Goal: Task Accomplishment & Management: Use online tool/utility

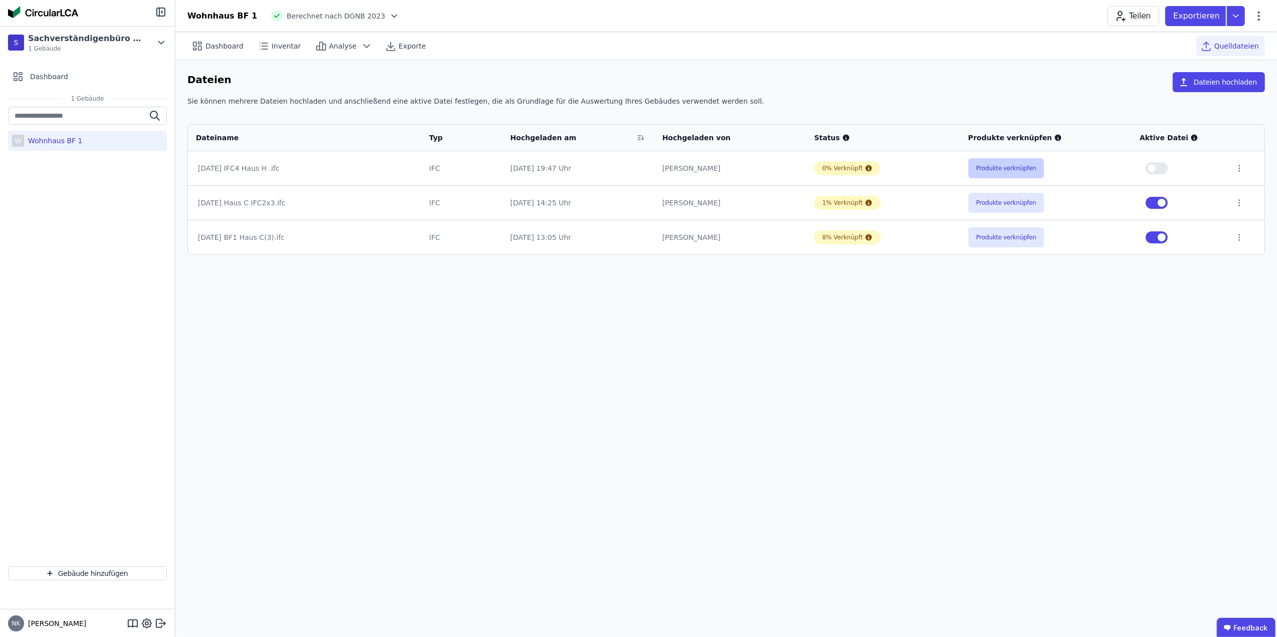
click at [995, 170] on button "Produkte verknüpfen" at bounding box center [1006, 168] width 76 height 20
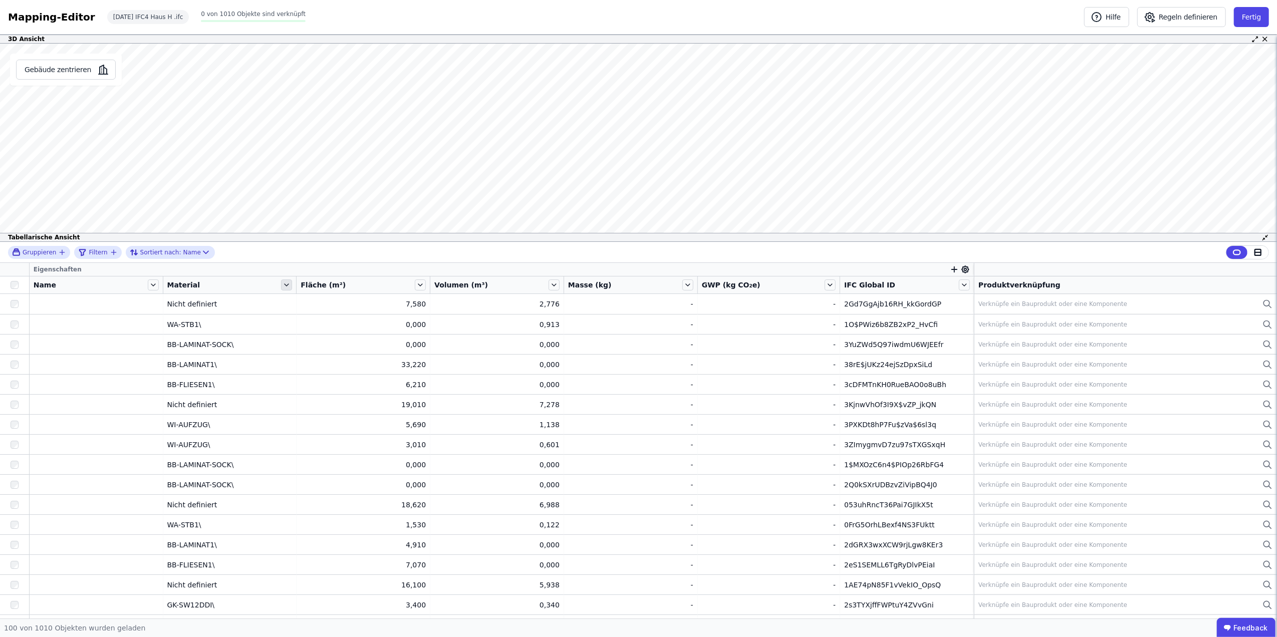
click at [282, 287] on icon at bounding box center [286, 285] width 11 height 11
click at [314, 339] on li "Nach “Material” gruppieren" at bounding box center [361, 334] width 162 height 18
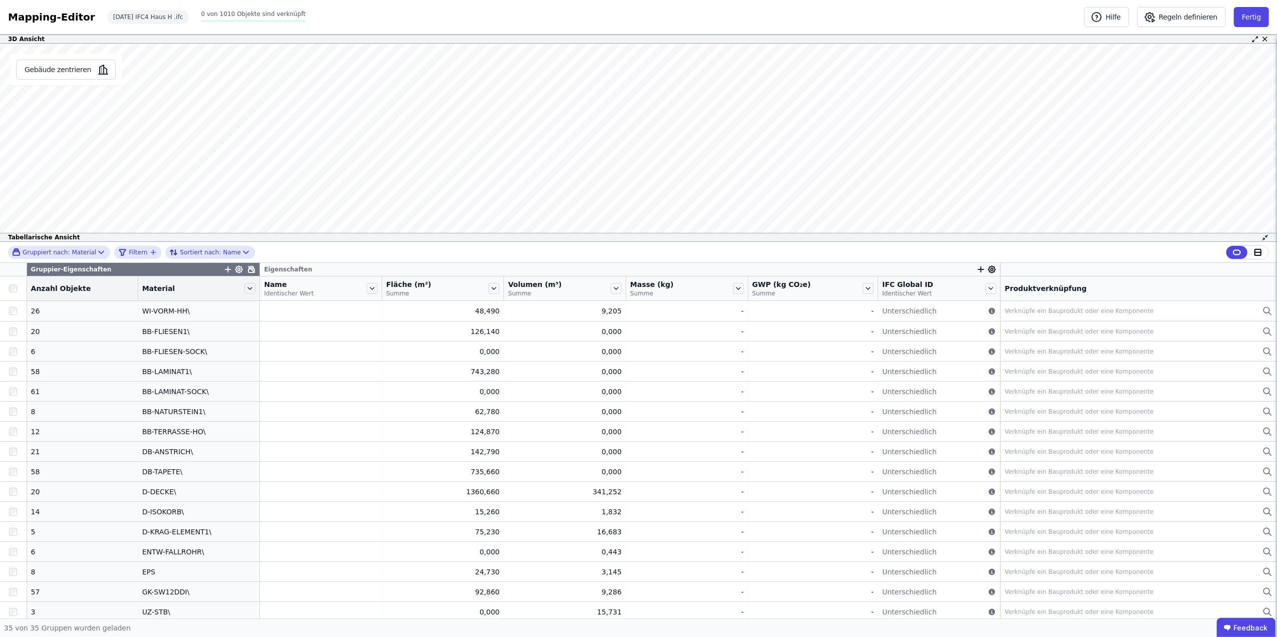
click at [334, 248] on div "Gruppiert nach: Material Filtern Sortiert nach: Name" at bounding box center [638, 252] width 1277 height 21
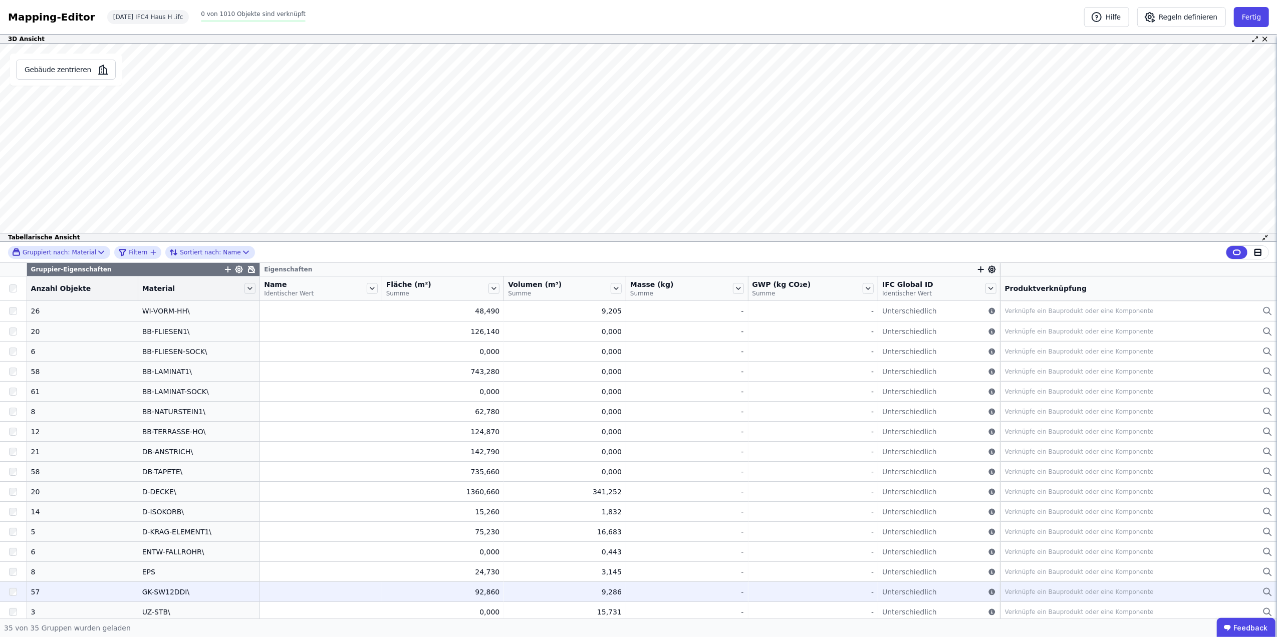
scroll to position [385, 0]
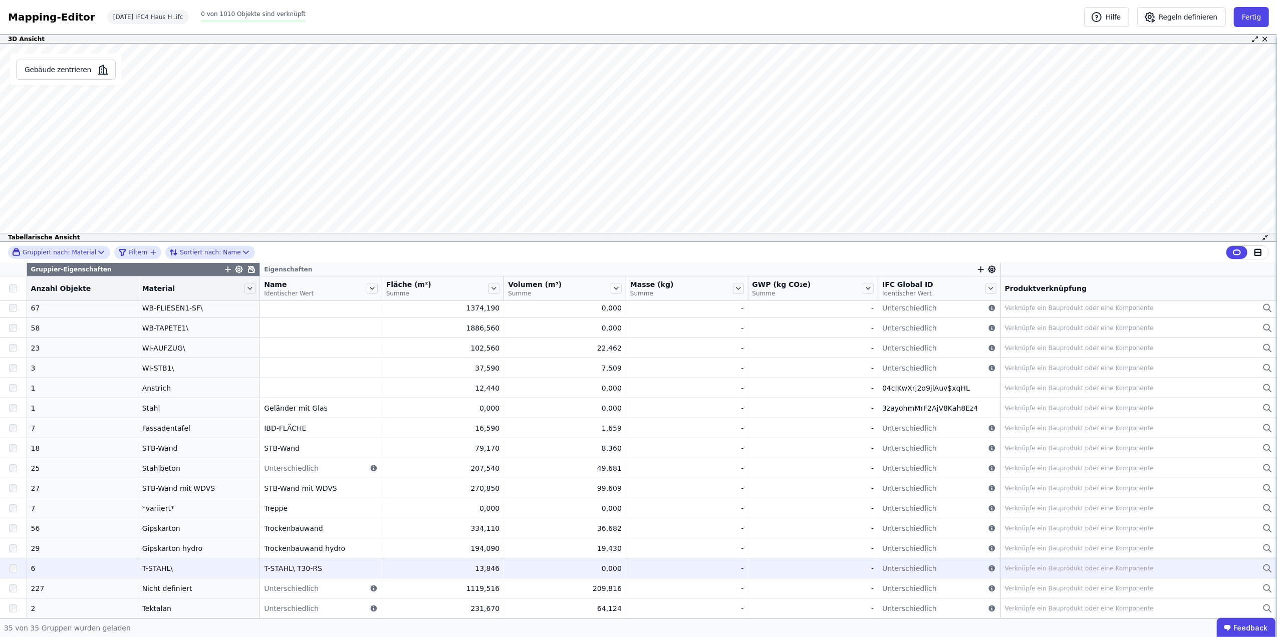
click at [264, 574] on div "T-STAHL\ T30-RS" at bounding box center [321, 569] width 114 height 10
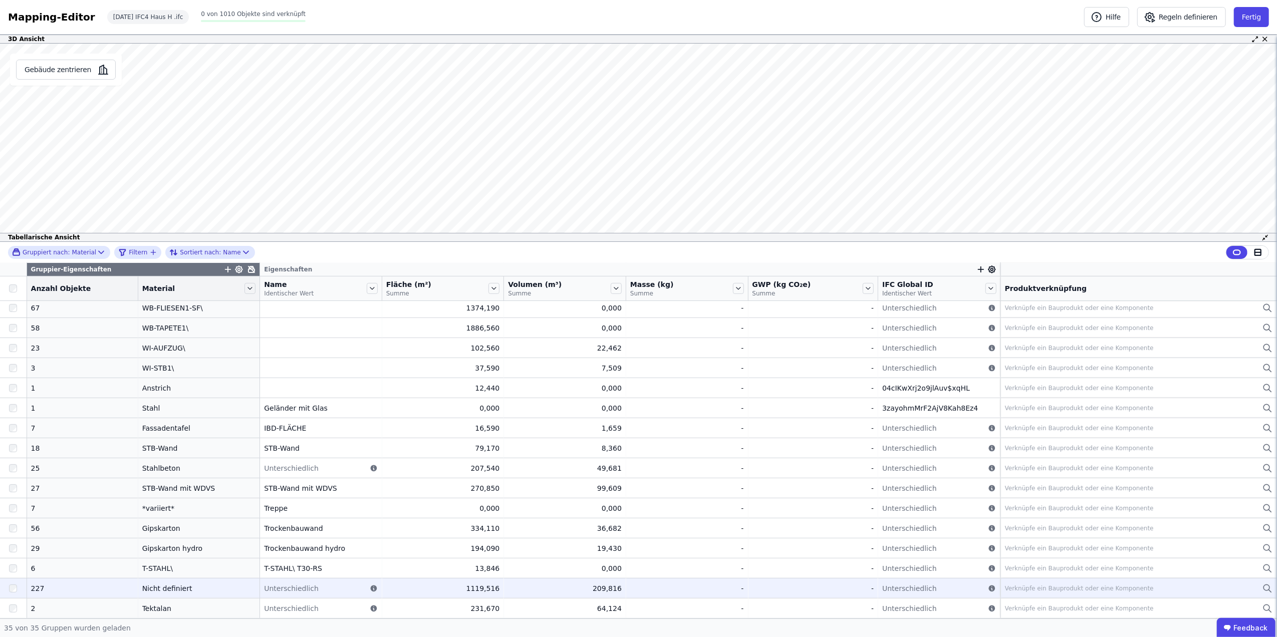
click at [147, 583] on td "Nicht definiert Nicht definiert" at bounding box center [199, 588] width 122 height 20
click at [98, 586] on div "227" at bounding box center [82, 589] width 103 height 10
click at [370, 590] on icon at bounding box center [373, 589] width 7 height 7
click at [314, 592] on div "Unterschiedlich" at bounding box center [321, 589] width 114 height 10
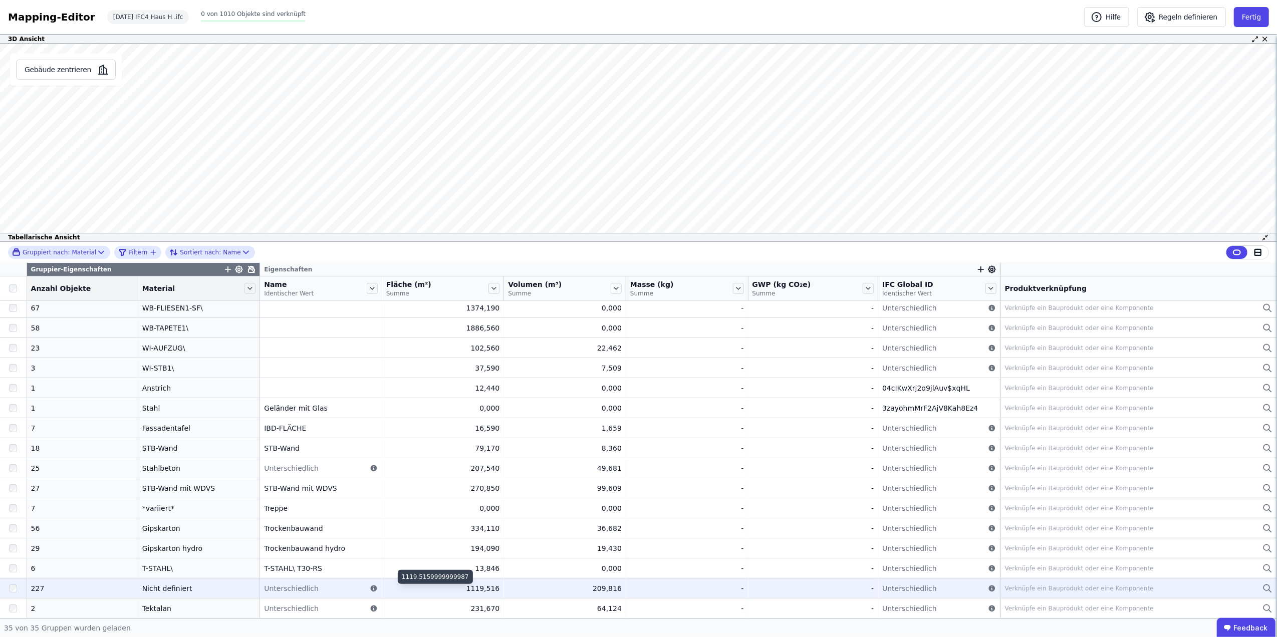
click at [386, 586] on div "1119,516" at bounding box center [443, 589] width 114 height 10
click at [71, 588] on div "227" at bounding box center [82, 589] width 103 height 10
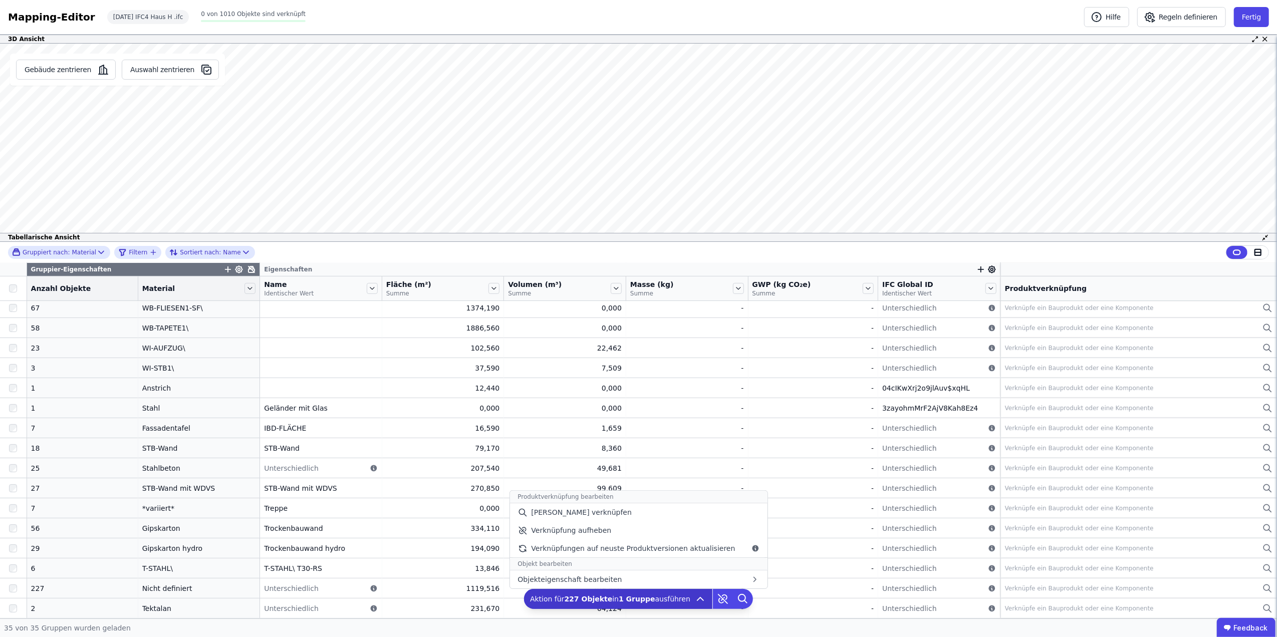
click at [662, 596] on span "Aktion für 227 Objekte in 1 Gruppe ausführen" at bounding box center [610, 599] width 160 height 10
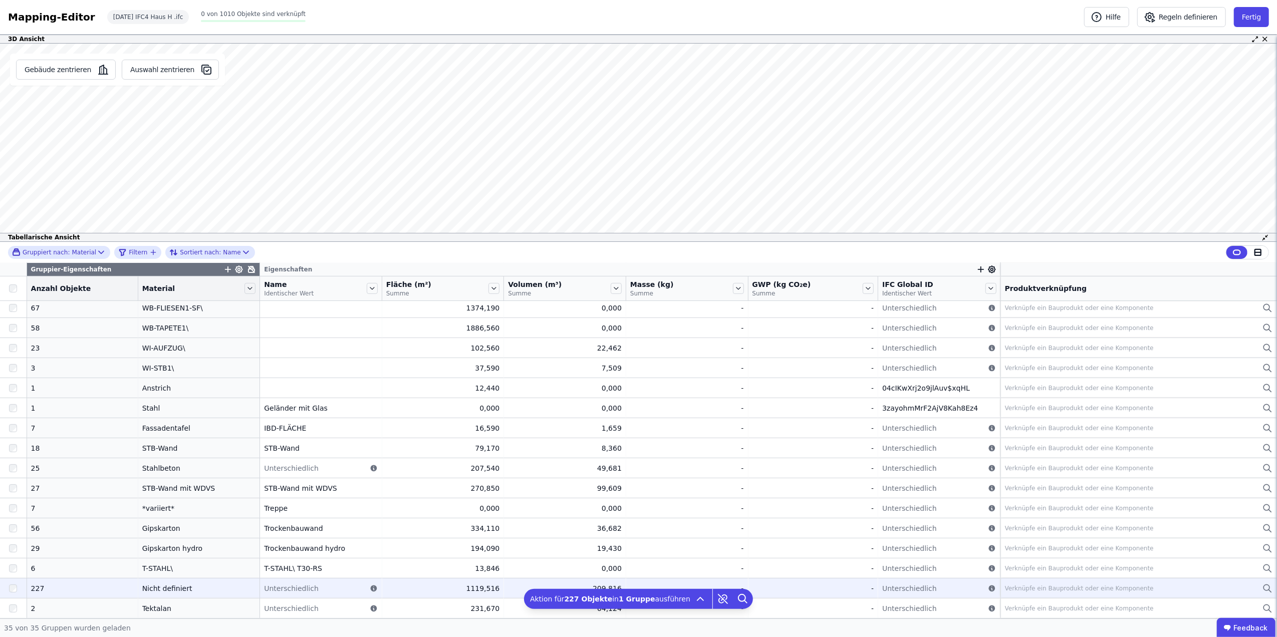
click at [185, 598] on td "Nicht definiert Nicht definiert" at bounding box center [199, 588] width 122 height 20
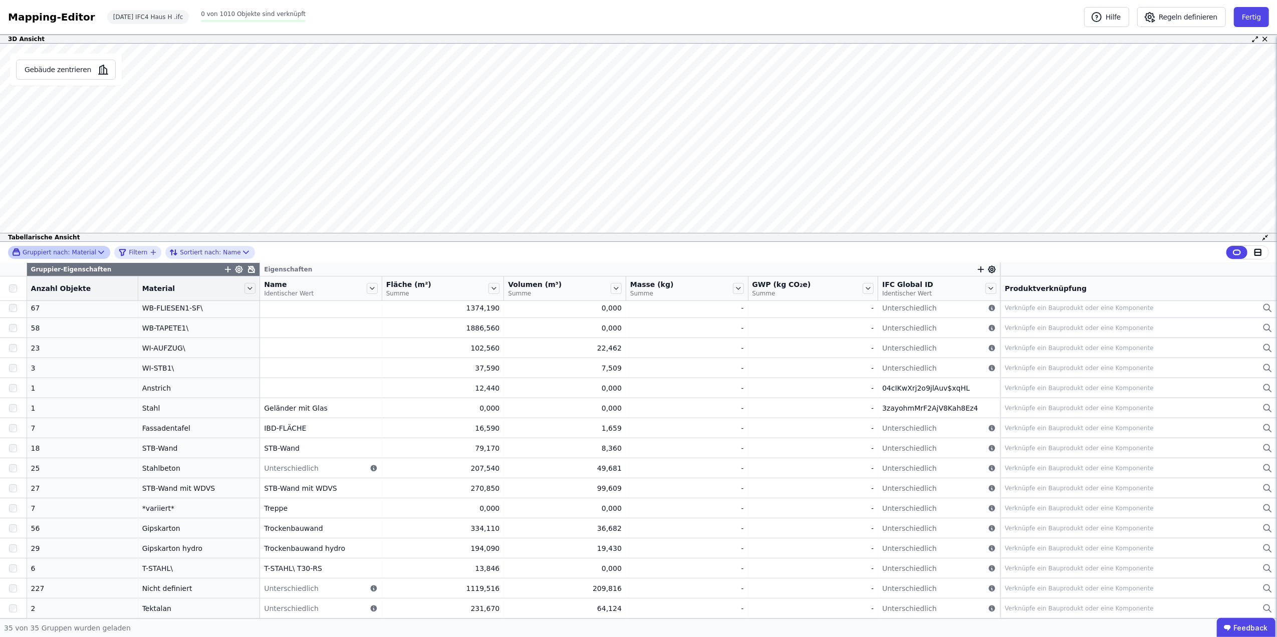
click at [86, 253] on div "Gruppiert nach: Material" at bounding box center [54, 252] width 84 height 9
click at [53, 324] on span "Gruppierung aufheben" at bounding box center [75, 324] width 80 height 10
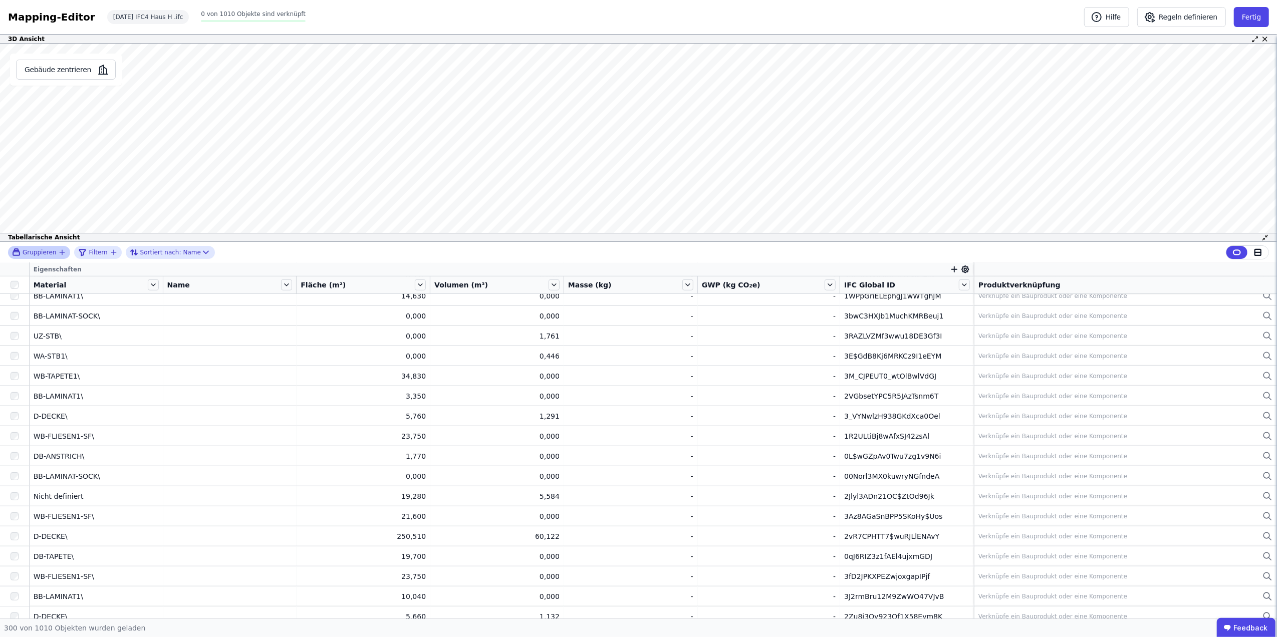
scroll to position [0, 0]
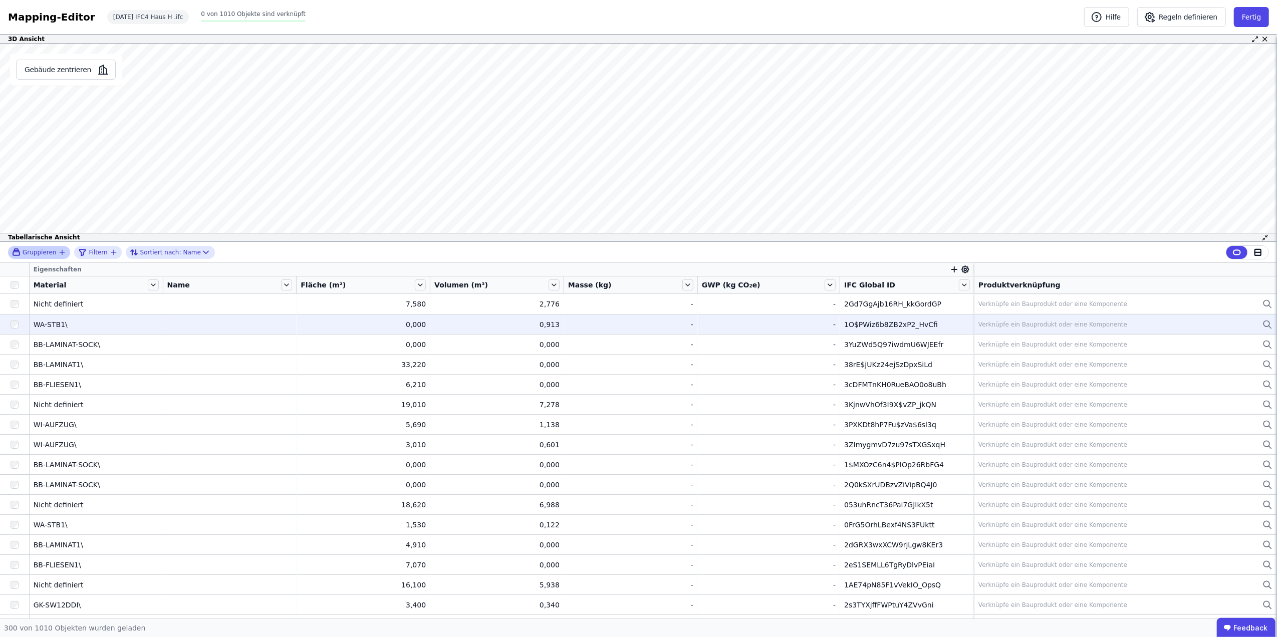
click at [64, 326] on div "WA-STB1\" at bounding box center [96, 325] width 125 height 10
